Goal: Answer question/provide support: Share knowledge or assist other users

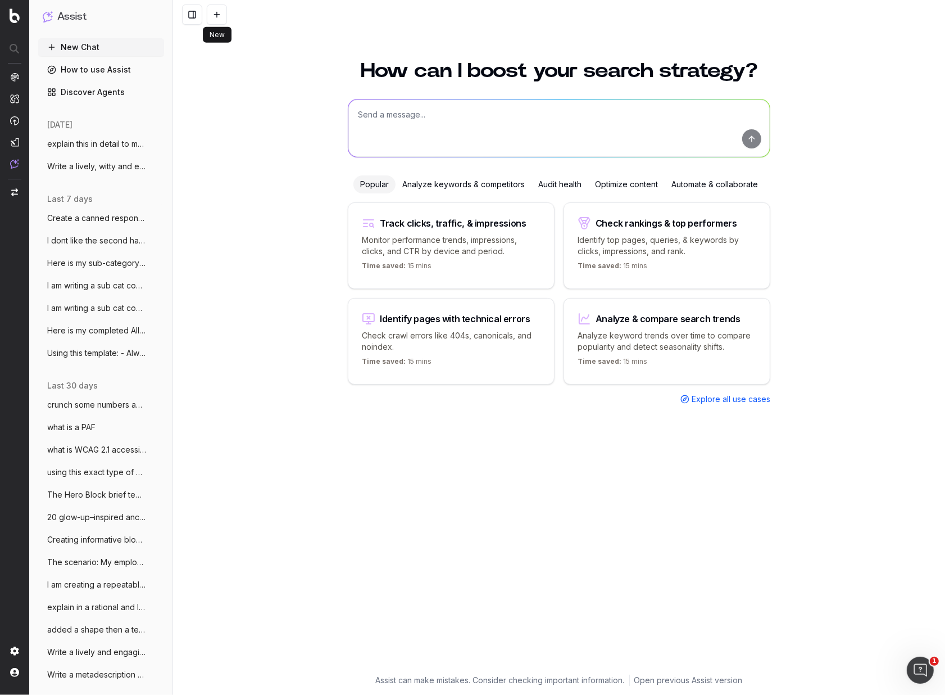
click at [108, 146] on span "explain this in detail to me (ecommerce" at bounding box center [96, 143] width 99 height 11
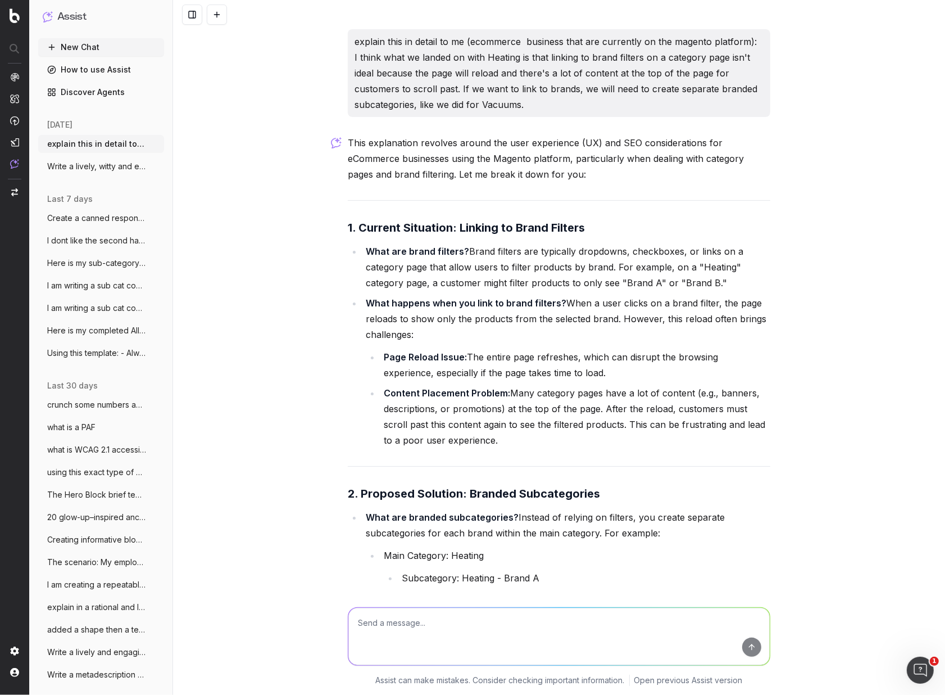
scroll to position [987, 0]
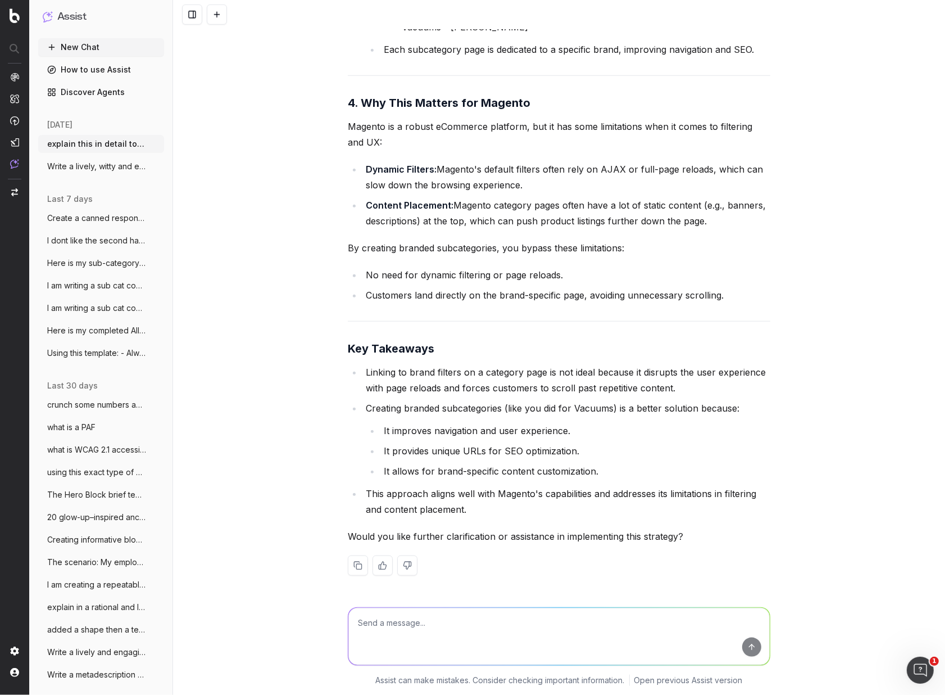
click at [108, 167] on span "Write a lively, witty and engaging meta" at bounding box center [96, 166] width 99 height 11
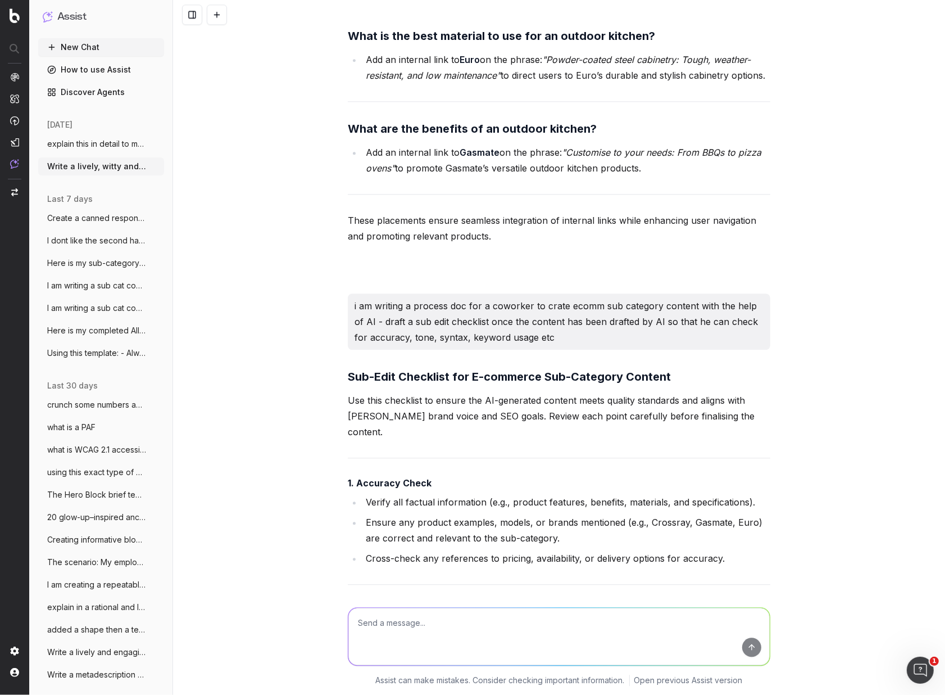
scroll to position [7072, 0]
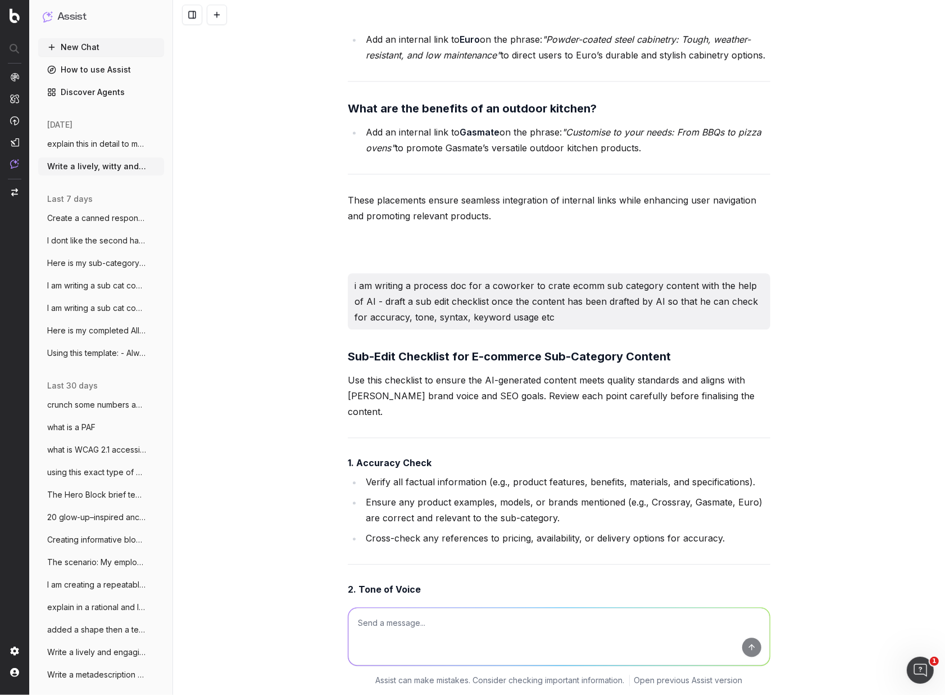
click at [401, 626] on textarea at bounding box center [558, 636] width 421 height 57
paste textarea "Lor IPSu: D sitame’ cons adipiscin E seddoe te incid Utlaboreet dolorem, ali EN…"
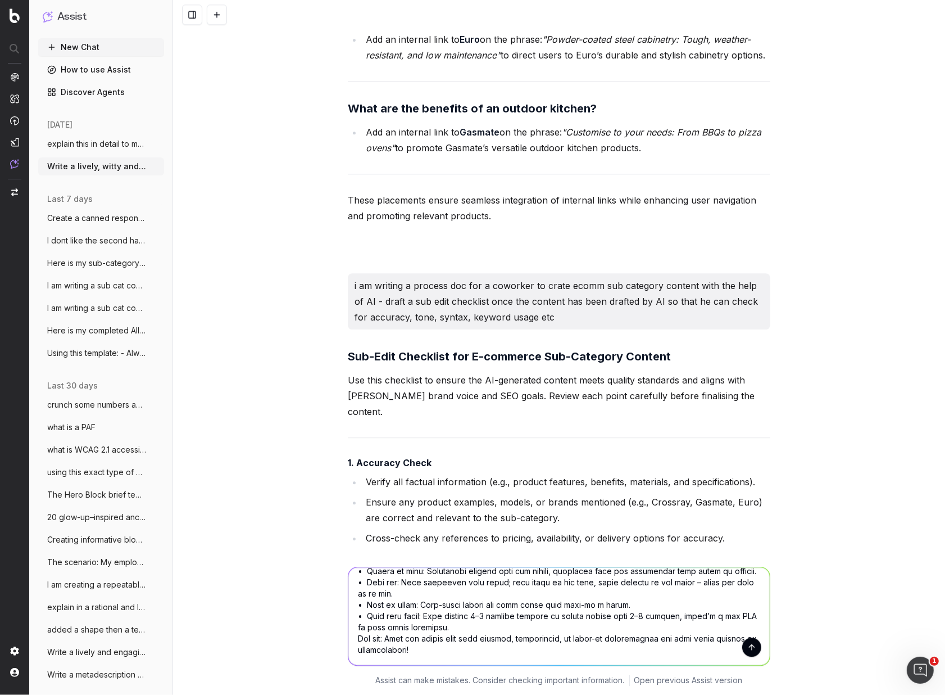
scroll to position [102, 0]
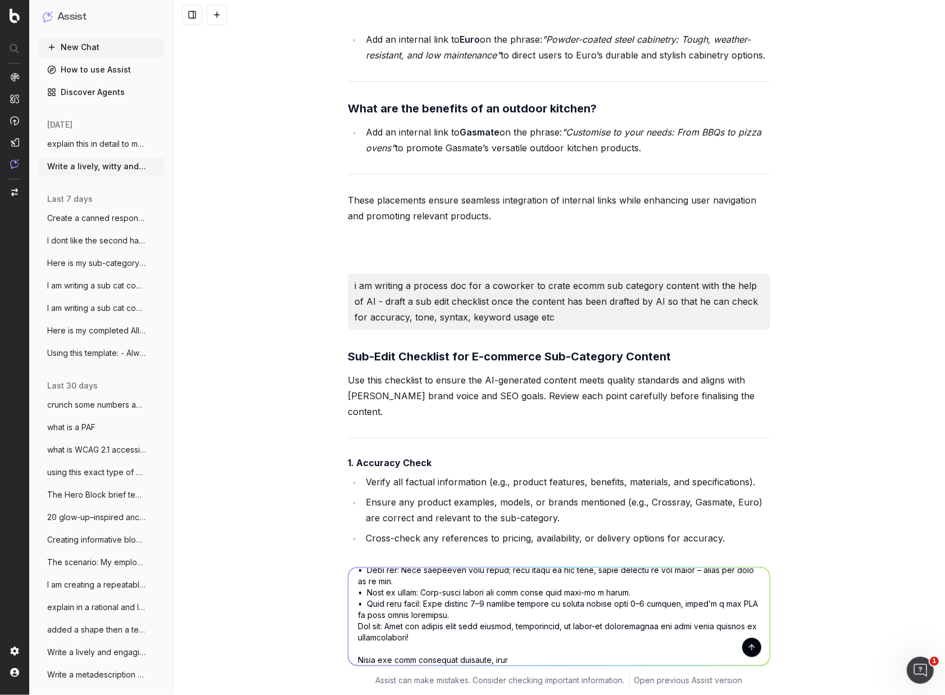
click at [369, 661] on textarea at bounding box center [558, 616] width 421 height 98
click at [534, 658] on textarea at bounding box center [558, 616] width 421 height 98
type textarea "Loremipsu dolo sitame: Con ADIp: E seddoe’ temp incididun U labore et dolor Mag…"
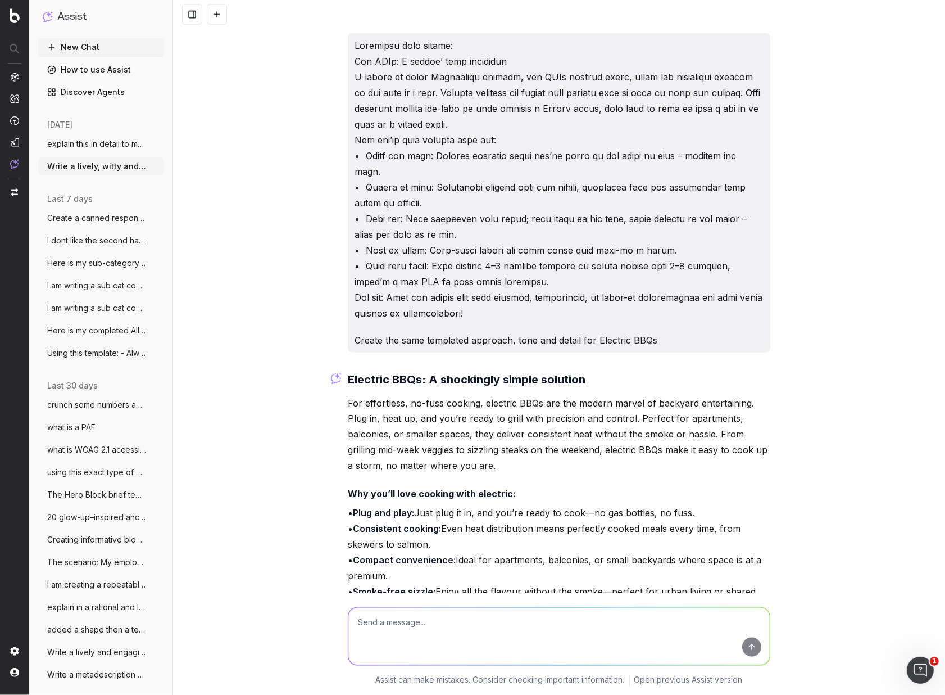
scroll to position [14479, 0]
type textarea "w"
type textarea "an ecomm business would NEVER use the word shocking with electric - not a good …"
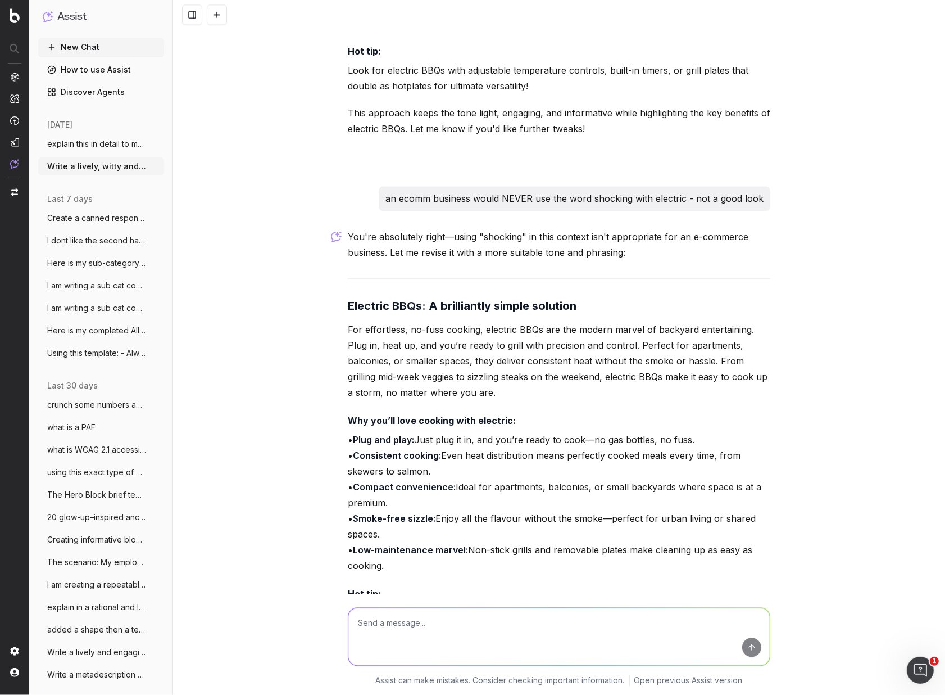
scroll to position [15109, 0]
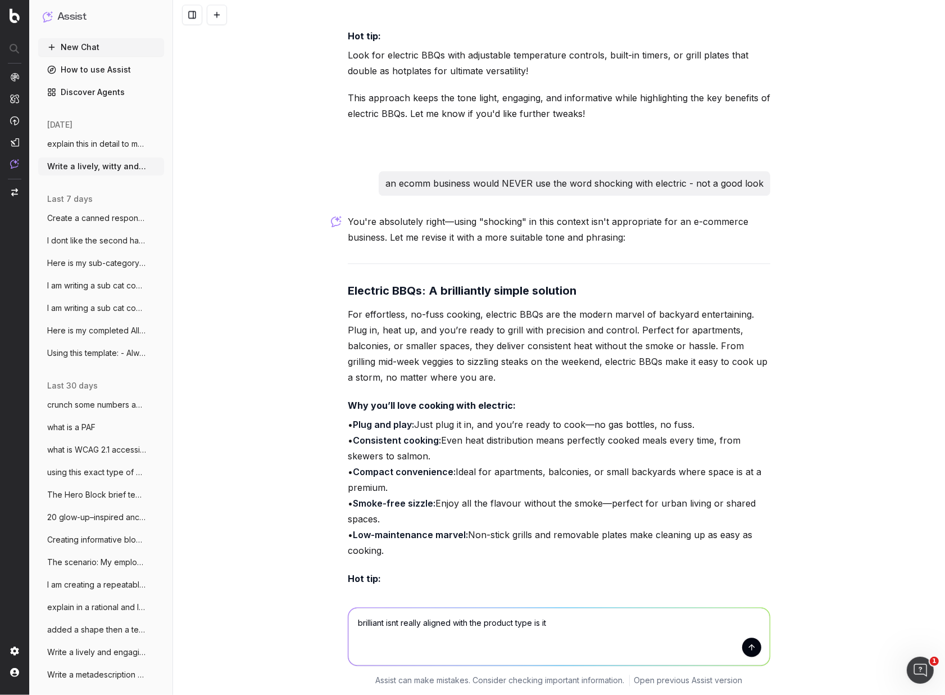
type textarea "brilliant isnt really aligned with the product type is it?"
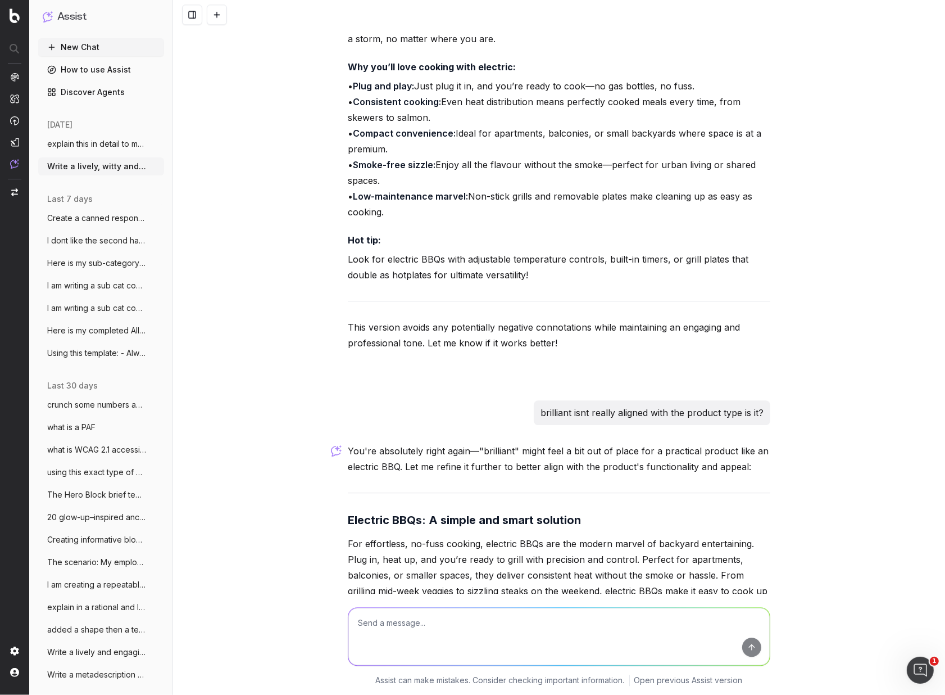
scroll to position [15743, 0]
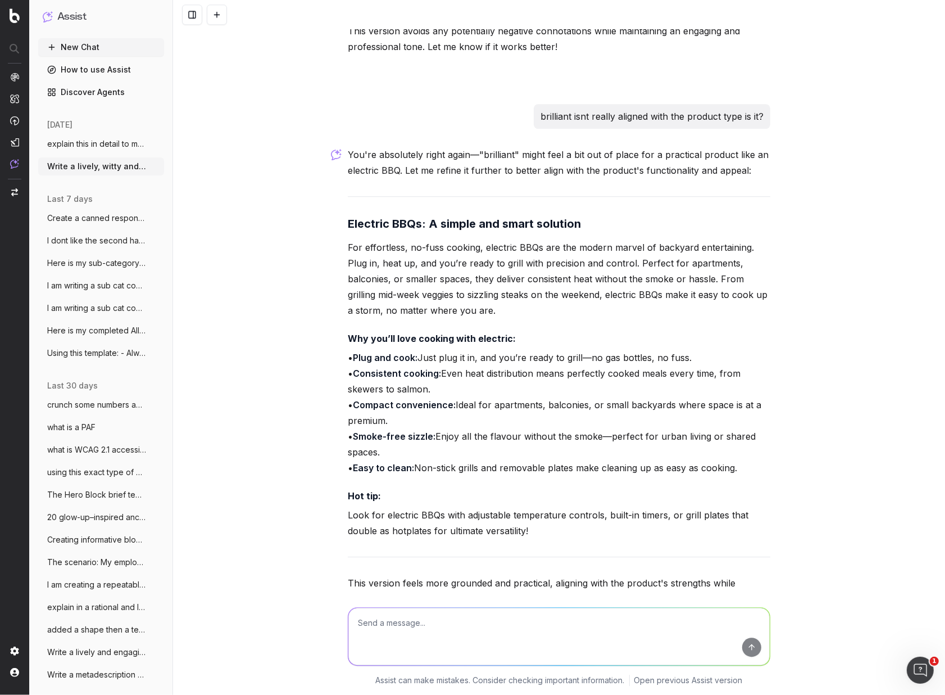
click at [418, 624] on textarea at bounding box center [558, 636] width 421 height 57
drag, startPoint x: 385, startPoint y: 622, endPoint x: 361, endPoint y: 621, distance: 23.6
click at [361, 621] on textarea "boring simple and smart" at bounding box center [558, 636] width 421 height 57
click at [524, 629] on textarea "simple and smart" at bounding box center [558, 636] width 421 height 57
type textarea "simple and smart - not really clever or selling the benefits of electric BBQs. …"
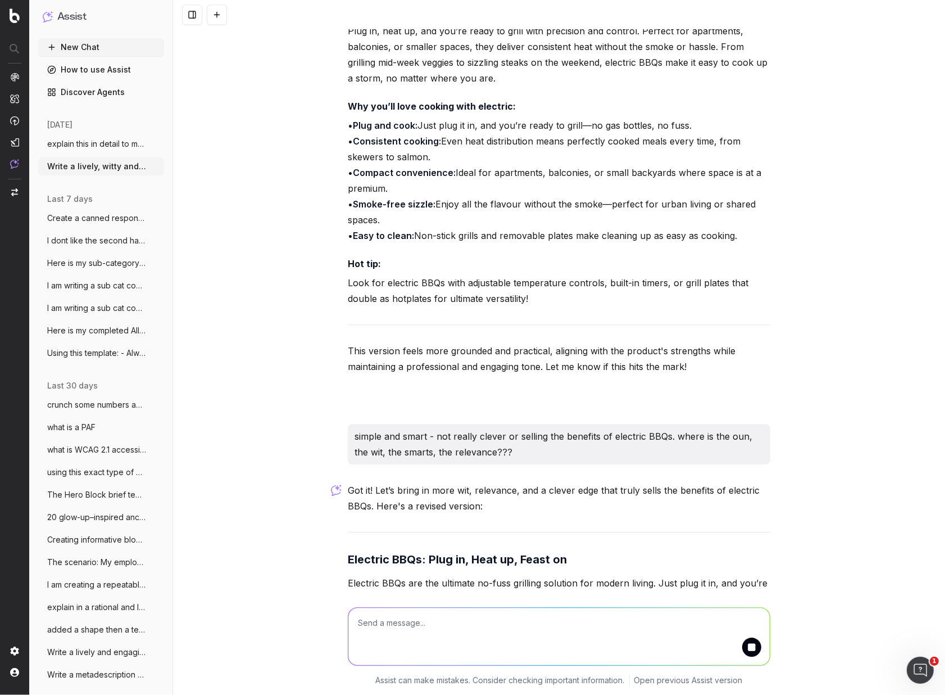
scroll to position [16047, 0]
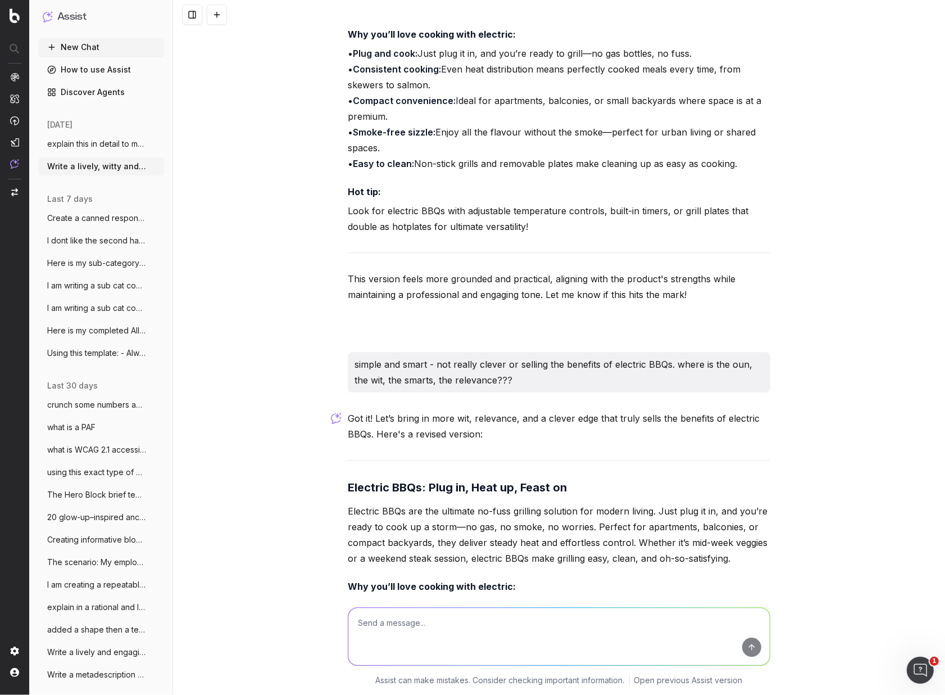
click at [550, 481] on strong "Electric BBQs: Plug in, Heat up, Feast on" at bounding box center [457, 487] width 219 height 13
click at [406, 629] on textarea at bounding box center [558, 636] width 421 height 57
paste textarea "Plug in, heat up, dig in"
type textarea "clever and apt variations for: Plug in, heat up, dig in"
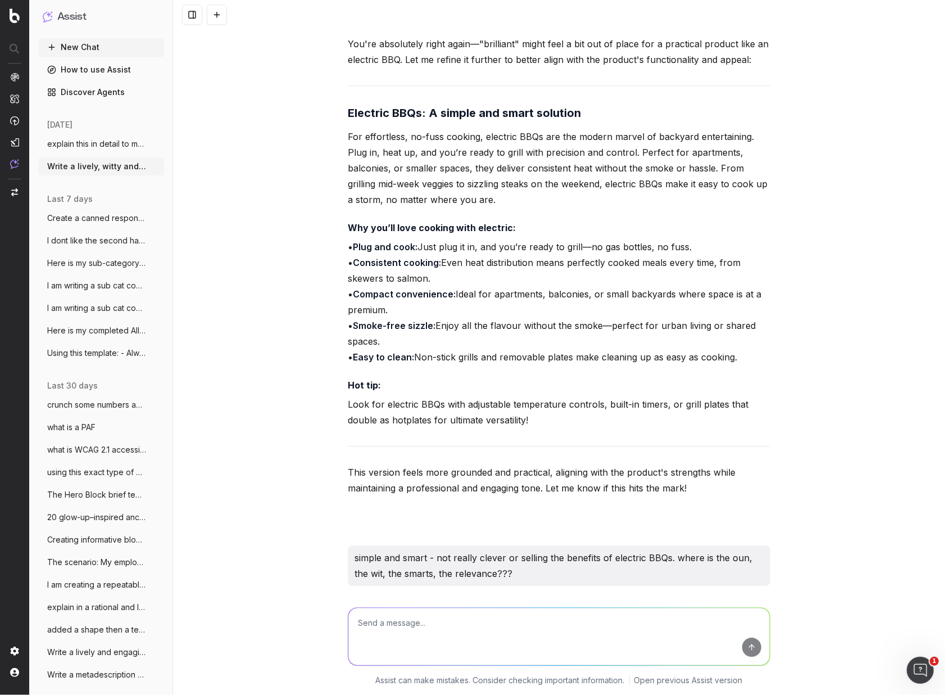
scroll to position [15858, 0]
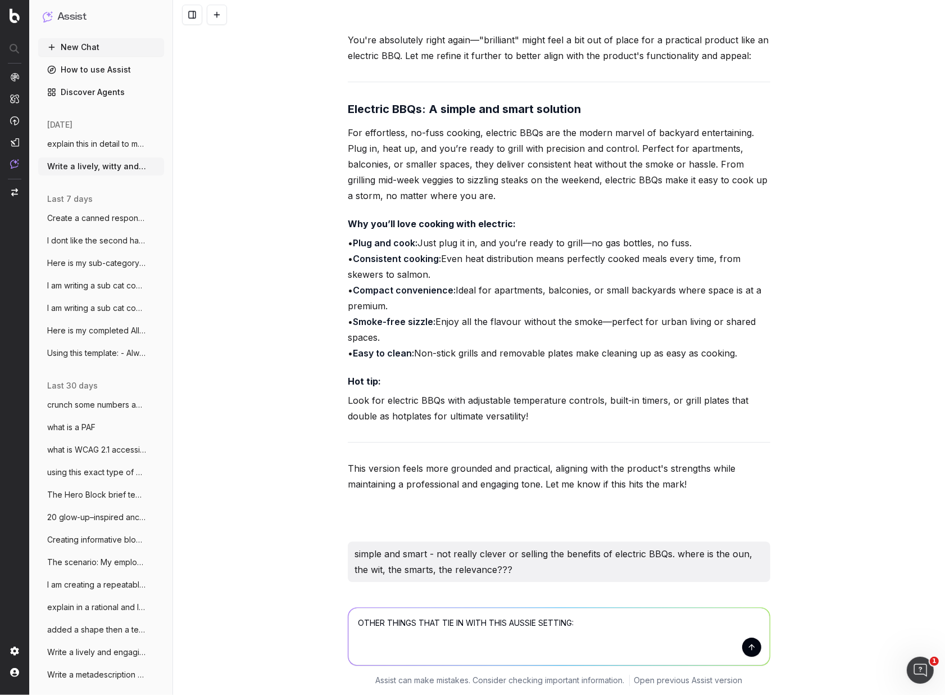
paste textarea "mozzie spray, and backyard cricket"
type textarea "OTHER THINGS THAT TIE IN WITH THIS AUSSIE SETTING: mozzie spray, and backyard c…"
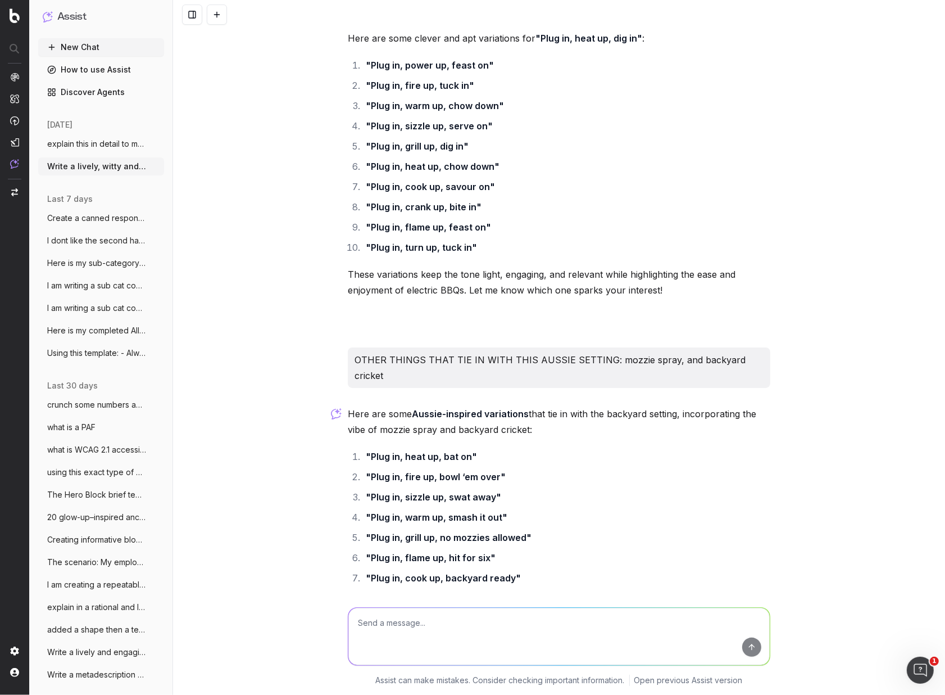
scroll to position [16982, 0]
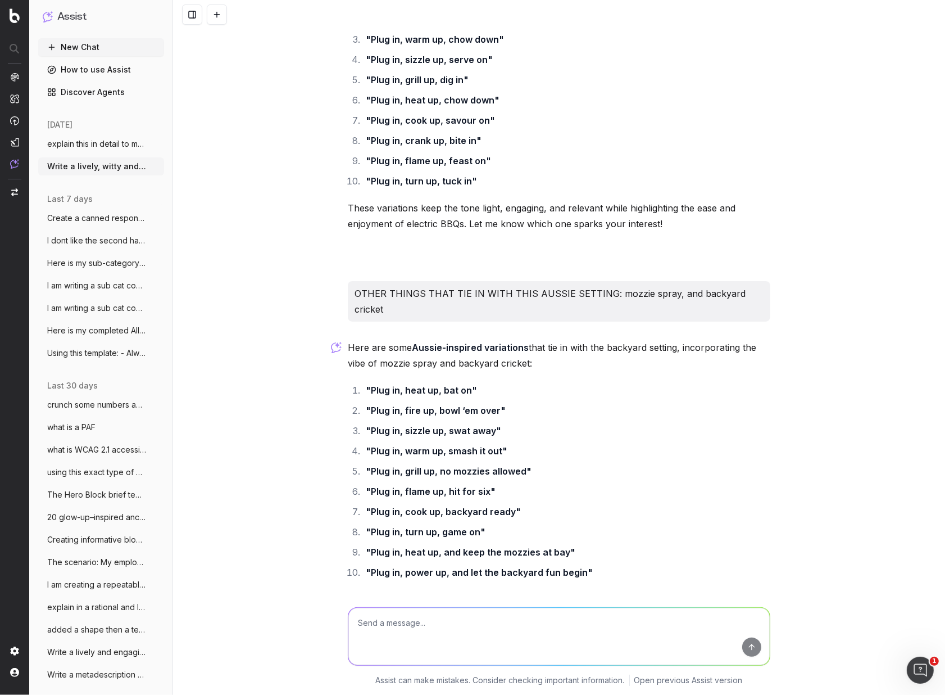
click at [763, 281] on div "OTHER THINGS THAT TIE IN WITH THIS AUSSIE SETTING: mozzie spray, and backyard c…" at bounding box center [559, 301] width 423 height 40
drag, startPoint x: 763, startPoint y: 231, endPoint x: 358, endPoint y: 228, distance: 404.6
click at [359, 281] on div "OTHER THINGS THAT TIE IN WITH THIS AUSSIE SETTING: mozzie spray, and backyard c…" at bounding box center [559, 301] width 423 height 40
copy p "OTHER THINGS THAT TIE IN WITH THIS AUSSIE SETTING: mozzie spray, and backyard c…"
drag, startPoint x: 85, startPoint y: 47, endPoint x: 78, endPoint y: 44, distance: 7.8
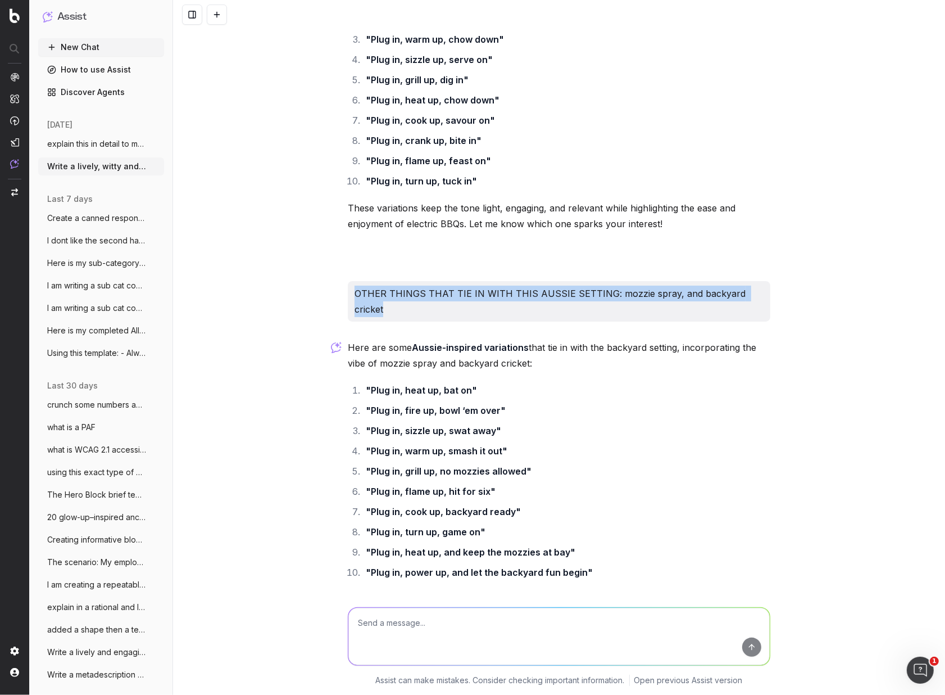
click at [85, 47] on button "New Chat" at bounding box center [101, 47] width 126 height 18
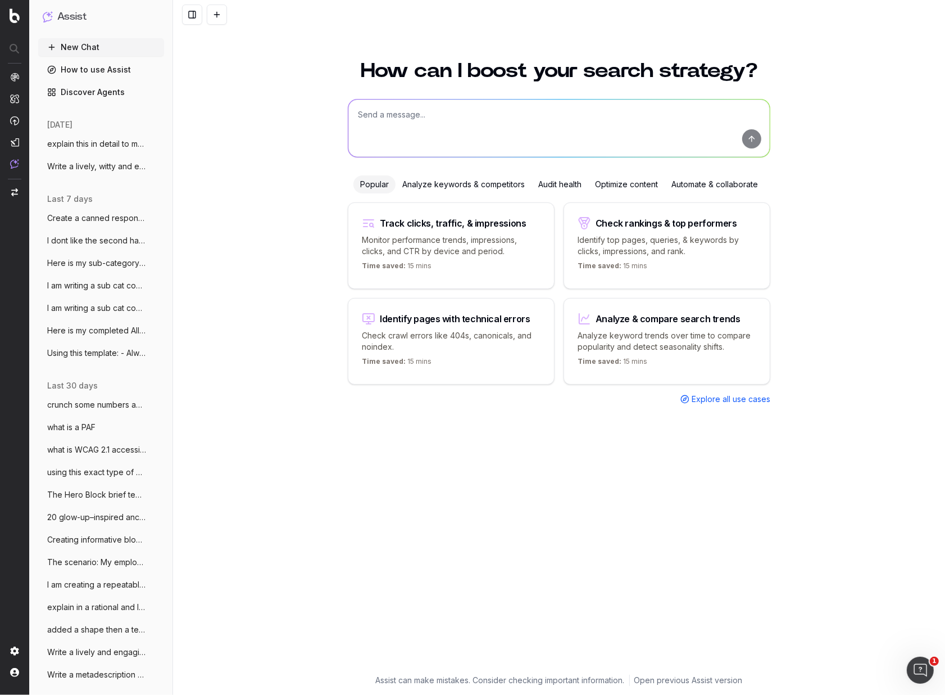
click at [380, 116] on textarea at bounding box center [558, 127] width 421 height 57
paste textarea "OTHER THINGS THAT TIE IN WITH THIS AUSSIE SETTING: mozzie spray, and backyard c…"
type textarea "OTHER THINGS THAT TIE IN WITH THIS AUSSIE SETTING: mozzie spray, and backyard c…"
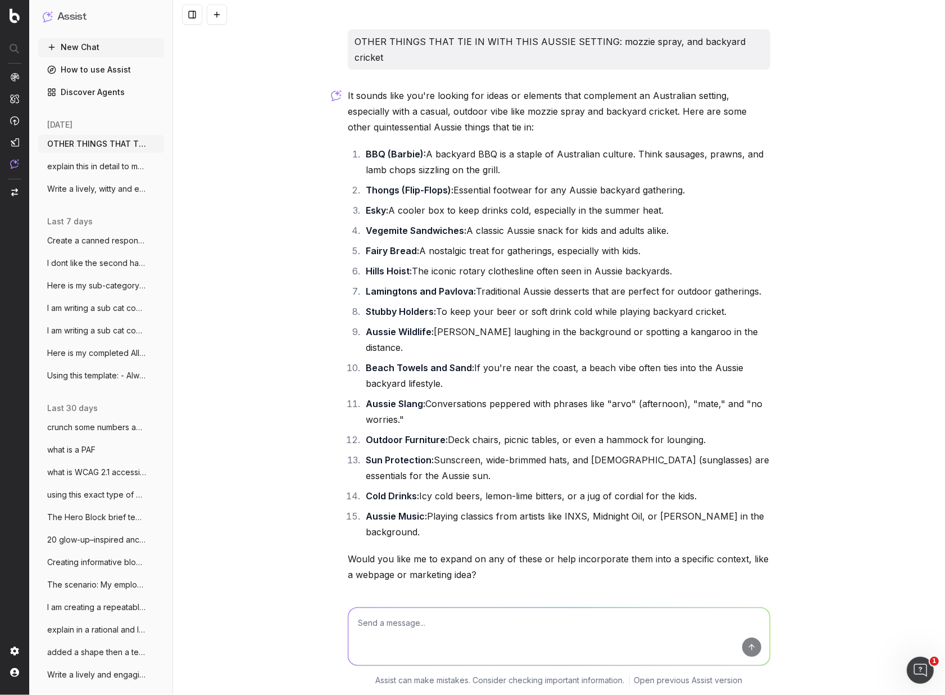
scroll to position [21, 0]
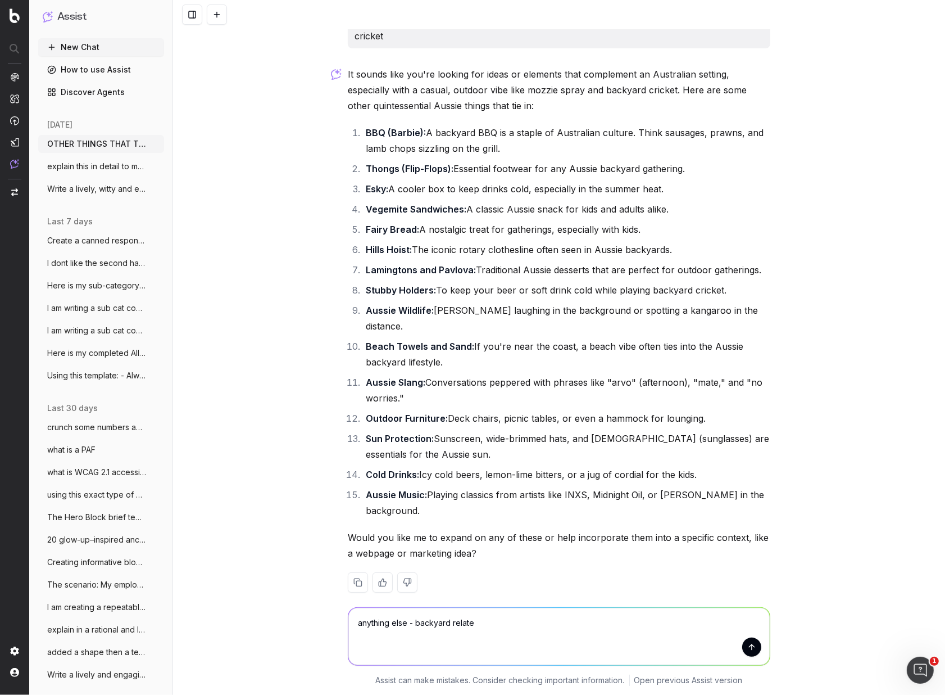
type textarea "anything else - backyard related"
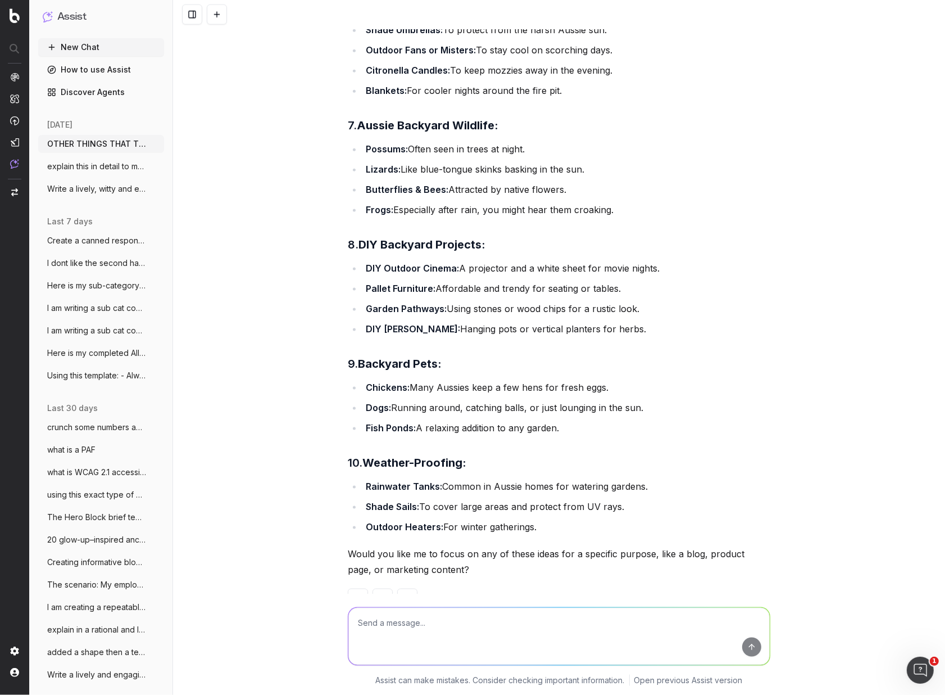
scroll to position [1424, 0]
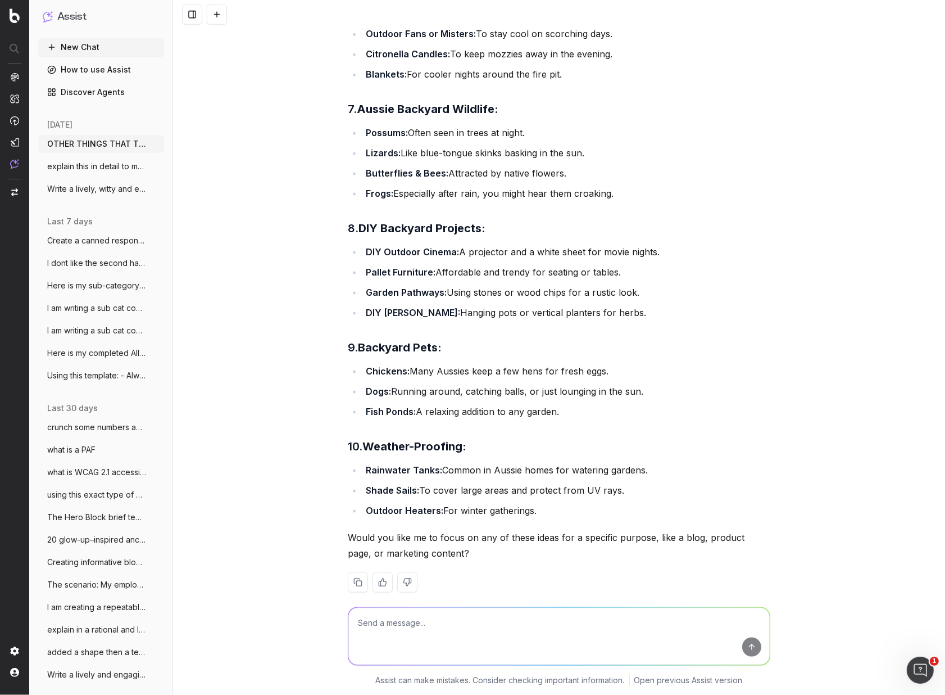
click at [391, 628] on textarea at bounding box center [558, 636] width 421 height 57
type textarea "someting more idiosynchratic and funny"
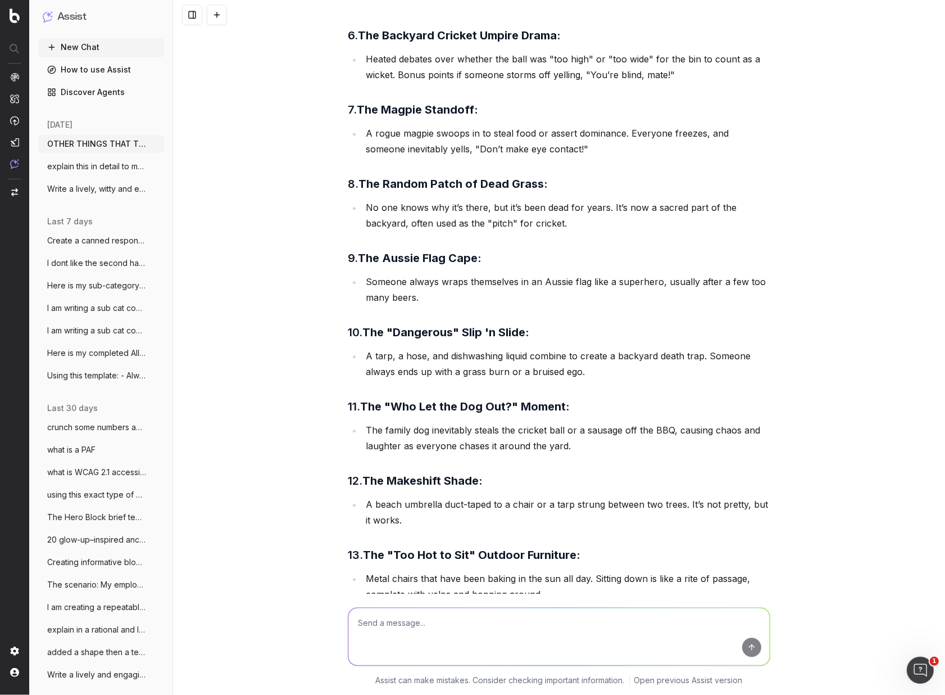
scroll to position [2606, 0]
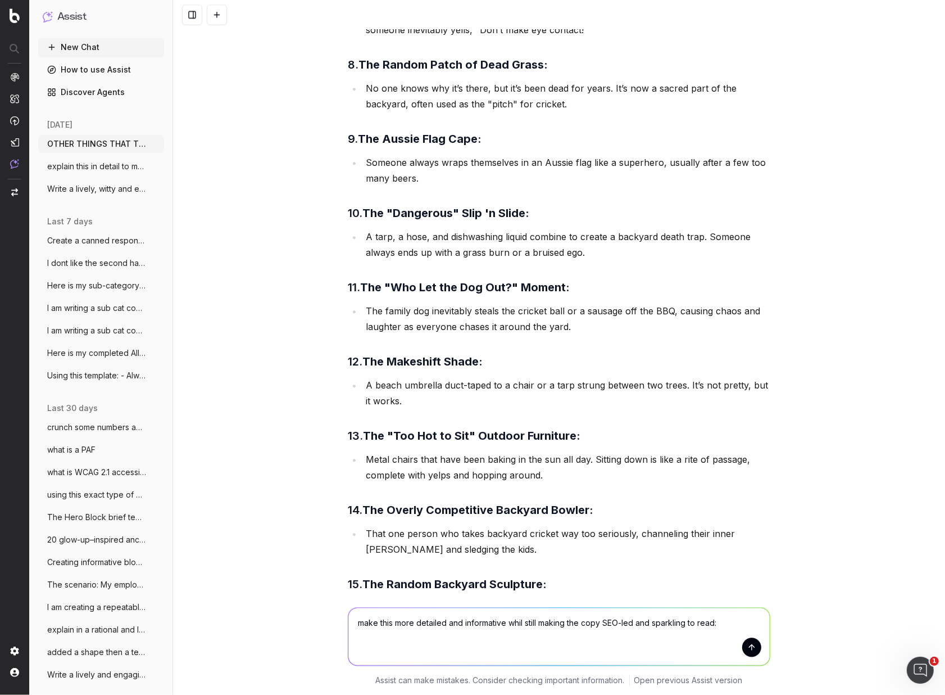
paste textarea "Electric BBQs: Plug in, power up, pig out! Electric BBQs are your go-to for fus…"
type textarea "make this more detailed and informative whil still making the copy SEO-led and …"
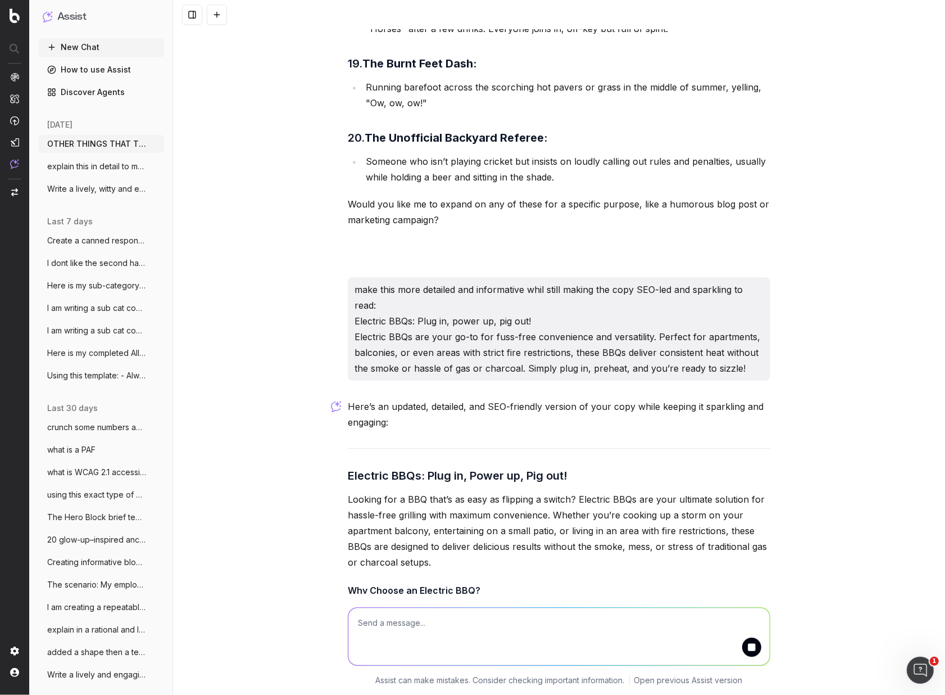
scroll to position [3424, 0]
